Goal: Check status: Check status

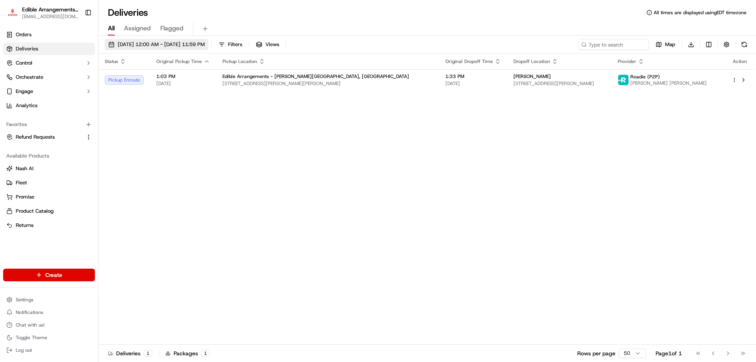
click at [162, 44] on span "[DATE] 12:00 AM - [DATE] 11:59 PM" at bounding box center [161, 44] width 87 height 7
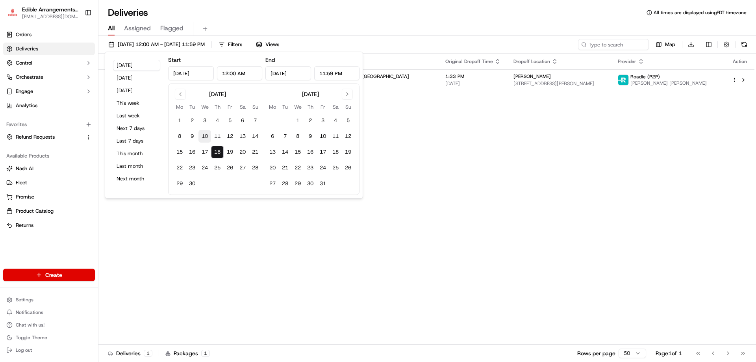
click at [204, 135] on button "10" at bounding box center [204, 136] width 13 height 13
type input "[DATE]"
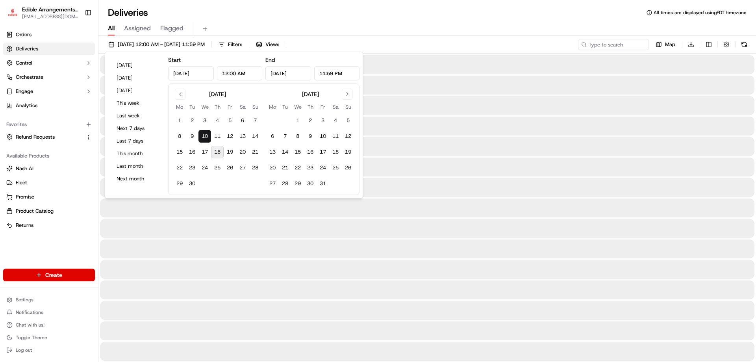
click at [204, 135] on button "10" at bounding box center [204, 136] width 13 height 13
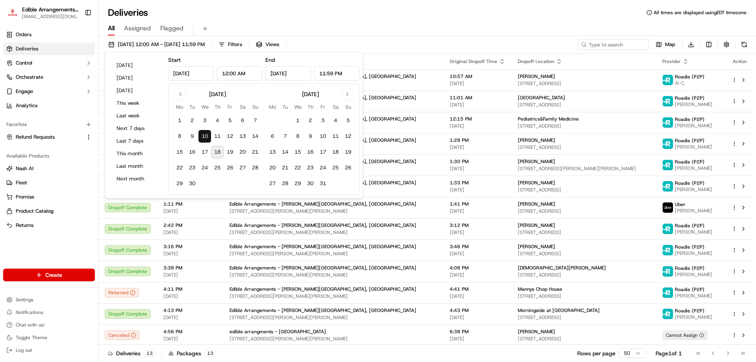
click at [451, 20] on div "All Assigned Flagged" at bounding box center [426, 27] width 657 height 17
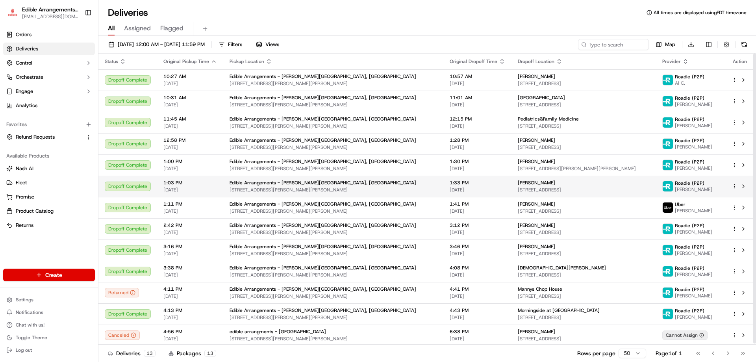
click at [449, 183] on span "1:33 PM" at bounding box center [476, 182] width 55 height 6
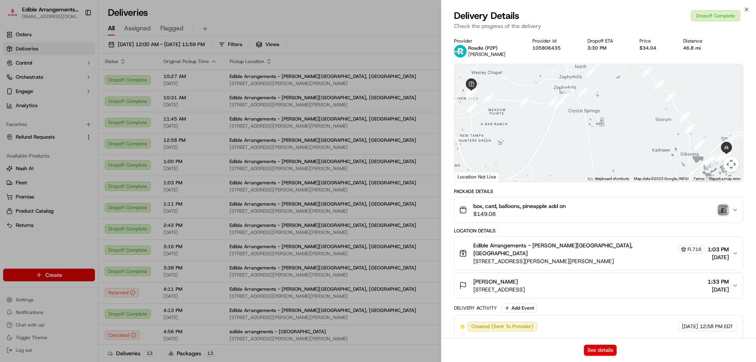
click at [721, 209] on img "button" at bounding box center [722, 209] width 11 height 11
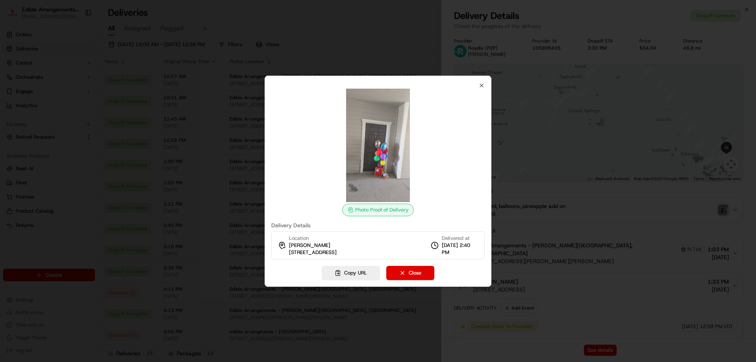
click at [348, 274] on button "Copy URL" at bounding box center [350, 273] width 58 height 14
